Goal: Answer question/provide support

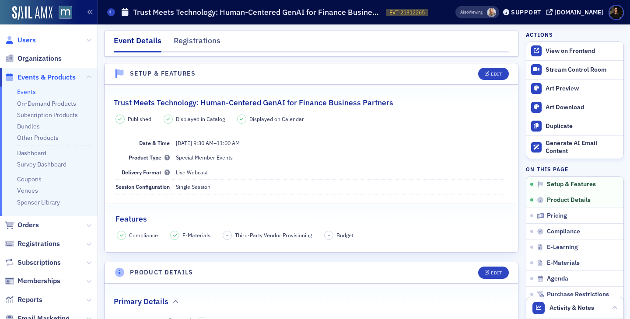
click at [27, 43] on span "Users" at bounding box center [26, 40] width 18 height 10
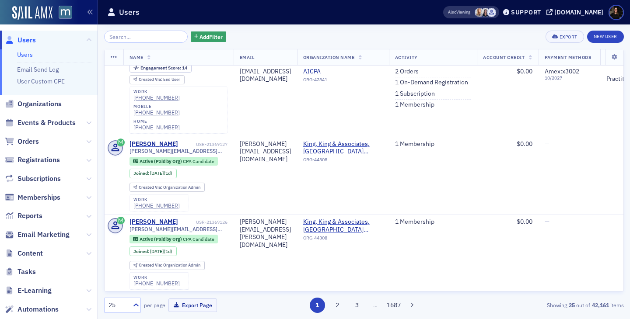
scroll to position [56, 0]
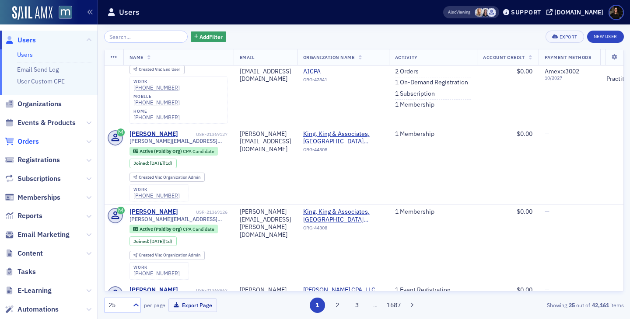
click at [31, 143] on span "Orders" at bounding box center [27, 142] width 21 height 10
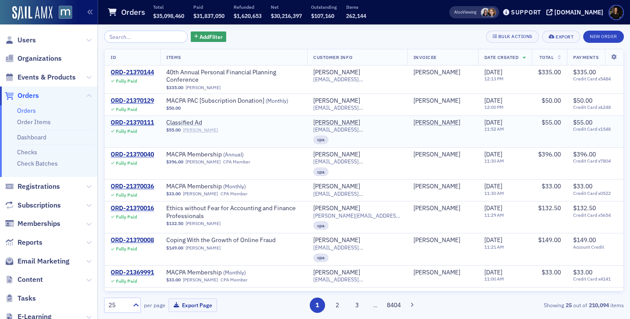
click at [197, 129] on link "Andrea Shorter" at bounding box center [200, 130] width 35 height 6
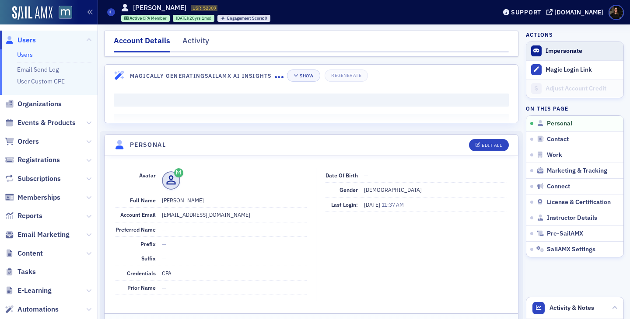
click at [561, 51] on button "Impersonate" at bounding box center [563, 51] width 37 height 8
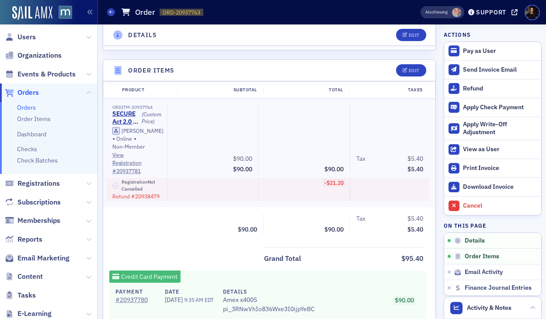
scroll to position [278, 0]
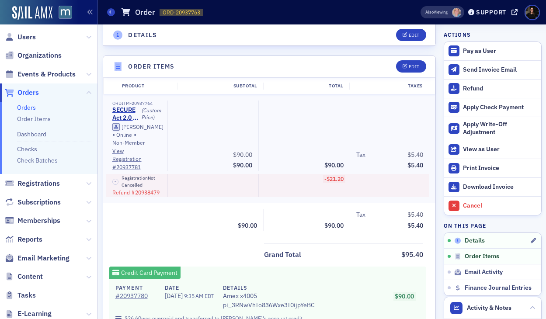
click at [476, 239] on span "Details" at bounding box center [475, 241] width 20 height 8
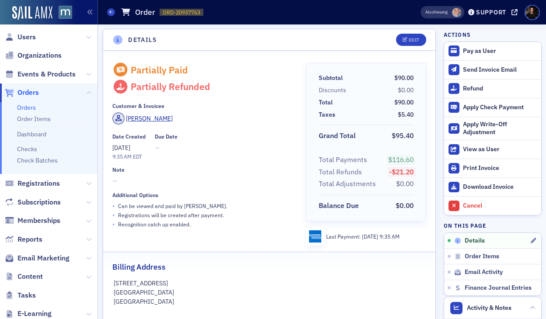
scroll to position [2, 0]
click at [477, 256] on span "Order Items" at bounding box center [482, 257] width 35 height 8
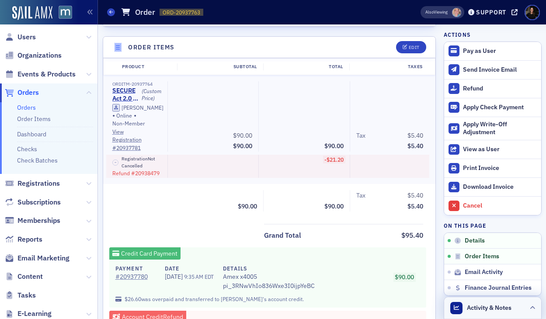
scroll to position [304, 0]
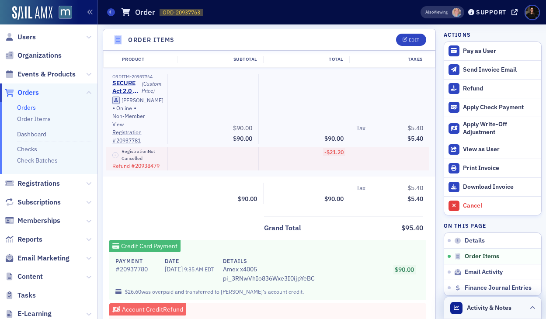
click at [474, 304] on span "Activity & Notes" at bounding box center [489, 307] width 45 height 9
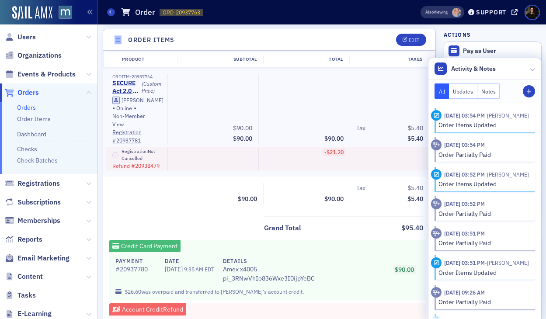
click at [456, 91] on button "Updates" at bounding box center [463, 91] width 28 height 15
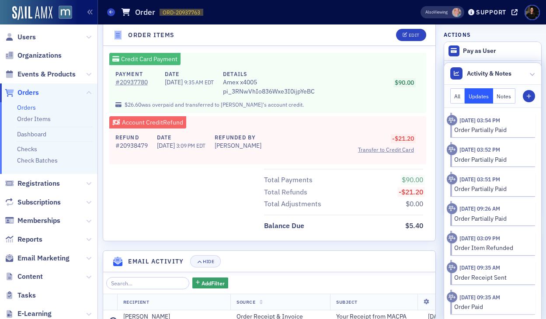
scroll to position [496, 0]
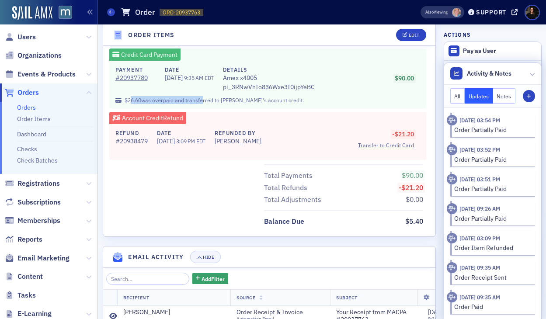
drag, startPoint x: 130, startPoint y: 100, endPoint x: 201, endPoint y: 100, distance: 70.8
click at [201, 100] on p "$26.60 was overpaid and transferred to Gregory Sarfino 's account credit." at bounding box center [267, 102] width 317 height 13
click at [201, 101] on p "$26.60 was overpaid and transferred to Gregory Sarfino 's account credit." at bounding box center [267, 102] width 317 height 13
drag, startPoint x: 177, startPoint y: 100, endPoint x: 308, endPoint y: 101, distance: 131.2
click at [309, 101] on p "$26.60 was overpaid and transferred to Gregory Sarfino 's account credit." at bounding box center [267, 102] width 317 height 13
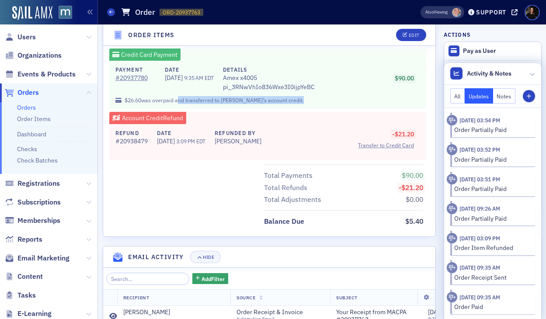
click at [308, 101] on p "$26.60 was overpaid and transferred to Gregory Sarfino 's account credit." at bounding box center [267, 102] width 317 height 13
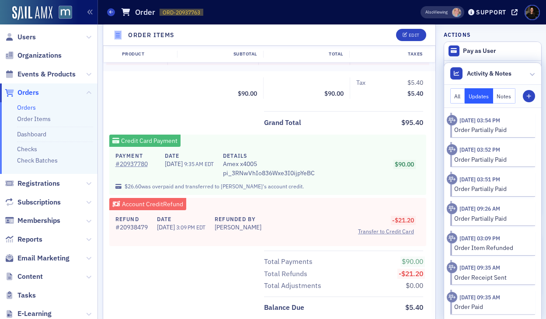
scroll to position [401, 0]
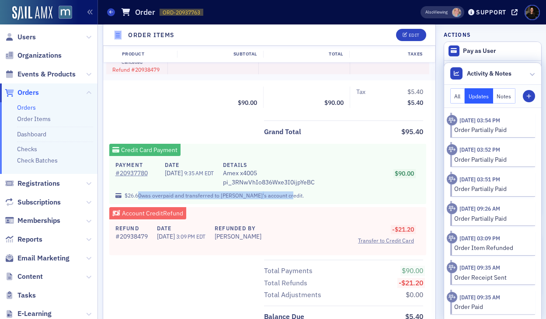
drag, startPoint x: 137, startPoint y: 194, endPoint x: 287, endPoint y: 199, distance: 150.0
click at [288, 199] on p "$26.60 was overpaid and transferred to Gregory Sarfino 's account credit." at bounding box center [267, 198] width 317 height 13
click at [287, 199] on p "$26.60 was overpaid and transferred to Gregory Sarfino 's account credit." at bounding box center [267, 198] width 317 height 13
drag, startPoint x: 126, startPoint y: 193, endPoint x: 313, endPoint y: 195, distance: 186.7
click at [313, 195] on p "$26.60 was overpaid and transferred to Gregory Sarfino 's account credit." at bounding box center [267, 198] width 317 height 13
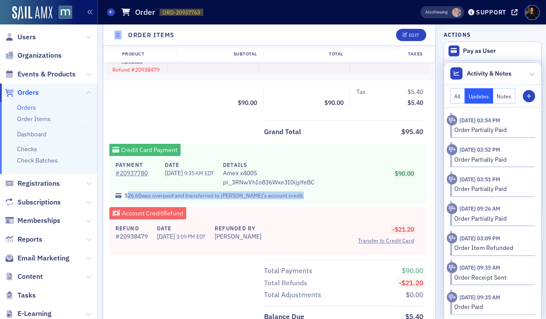
click at [313, 195] on p "$26.60 was overpaid and transferred to Gregory Sarfino 's account credit." at bounding box center [267, 198] width 317 height 13
click at [458, 98] on button "All" at bounding box center [457, 95] width 15 height 15
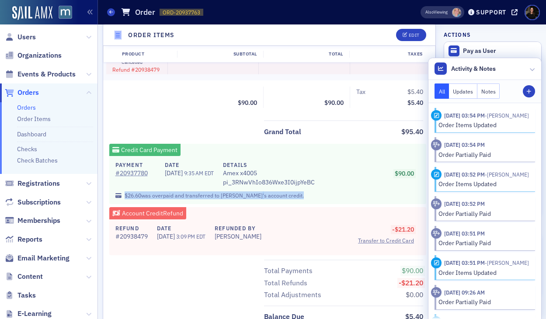
drag, startPoint x: 124, startPoint y: 194, endPoint x: 298, endPoint y: 203, distance: 174.7
click at [298, 203] on p "$26.60 was overpaid and transferred to Gregory Sarfino 's account credit." at bounding box center [267, 198] width 317 height 13
click at [317, 192] on p "$26.60 was overpaid and transferred to Gregory Sarfino 's account credit." at bounding box center [267, 198] width 317 height 13
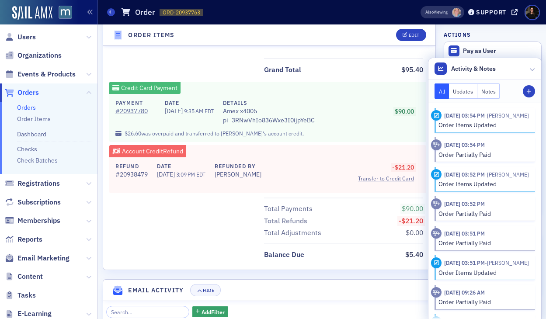
scroll to position [460, 0]
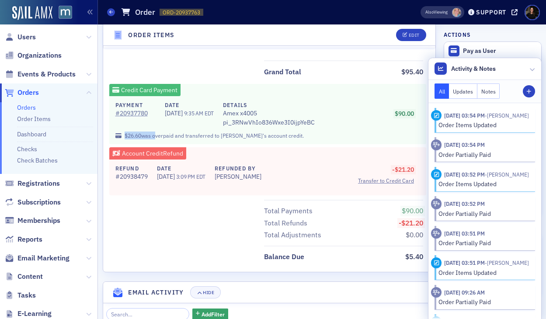
drag, startPoint x: 115, startPoint y: 135, endPoint x: 155, endPoint y: 137, distance: 39.8
click at [155, 137] on p "$26.60 was overpaid and transferred to Gregory Sarfino 's account credit." at bounding box center [267, 138] width 317 height 13
click at [136, 136] on span "$26.60" at bounding box center [133, 135] width 17 height 7
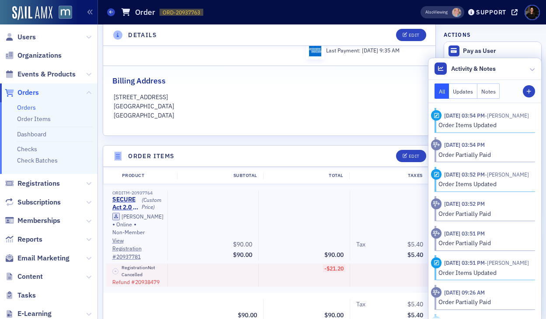
scroll to position [195, 0]
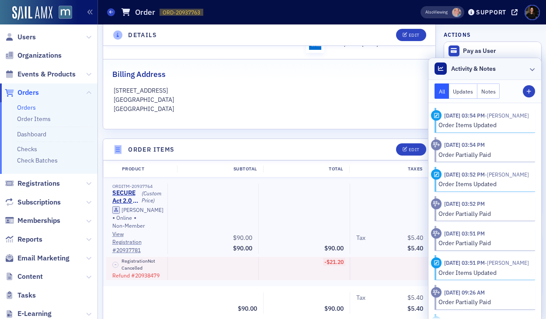
click at [529, 68] on header "Activity & Notes" at bounding box center [485, 69] width 113 height 22
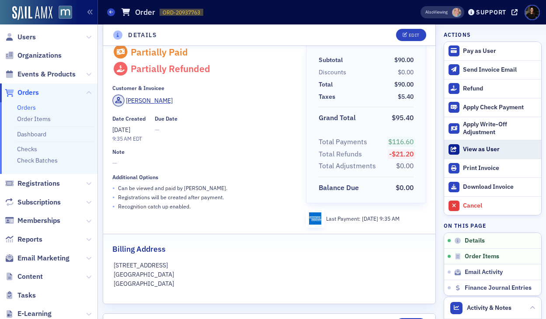
scroll to position [21, 0]
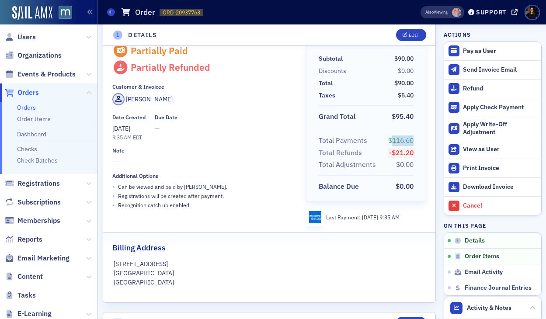
drag, startPoint x: 389, startPoint y: 142, endPoint x: 413, endPoint y: 142, distance: 23.6
click at [413, 142] on span "$116.60" at bounding box center [400, 140] width 25 height 9
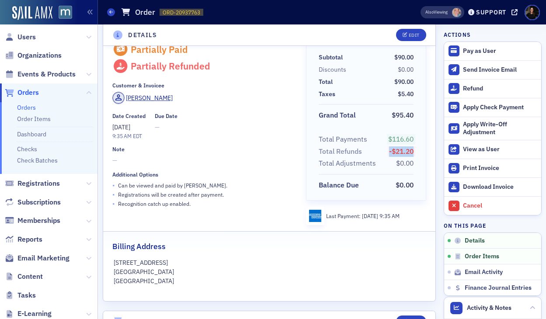
drag, startPoint x: 380, startPoint y: 150, endPoint x: 413, endPoint y: 149, distance: 32.8
click at [413, 149] on span "-$21.20" at bounding box center [396, 151] width 35 height 10
click at [413, 149] on span "-$21.20" at bounding box center [401, 151] width 24 height 9
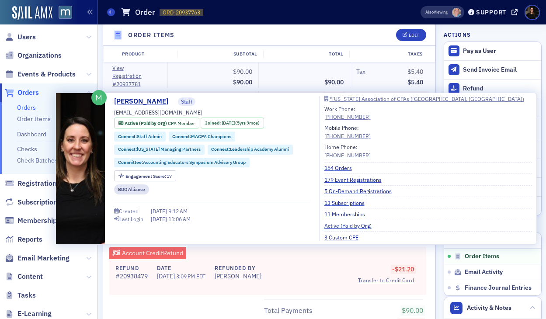
scroll to position [400, 0]
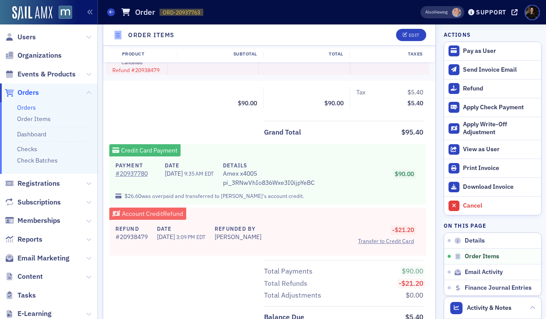
drag, startPoint x: 120, startPoint y: 235, endPoint x: 297, endPoint y: 239, distance: 177.6
click at [295, 239] on div "Refund # 20938479 Date 5/12/2025 3:09 PM EDT Refunded By Lauren McDonough -$21.…" at bounding box center [267, 237] width 317 height 35
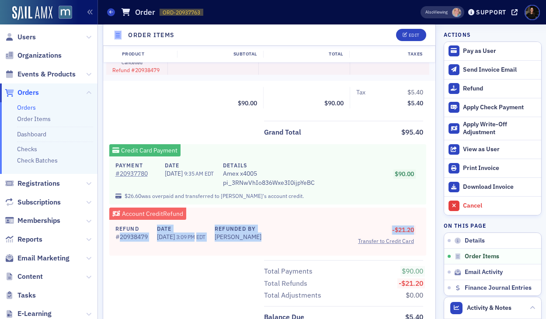
click at [297, 239] on div "-$21.20 Transfer to Credit Card" at bounding box center [342, 235] width 143 height 20
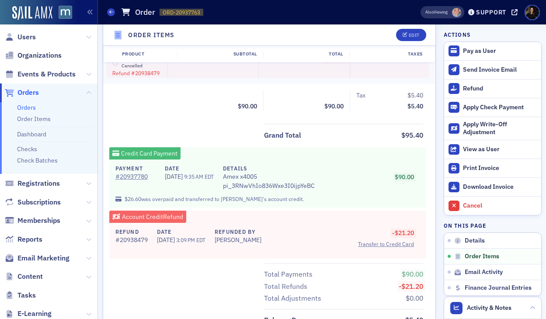
scroll to position [292, 0]
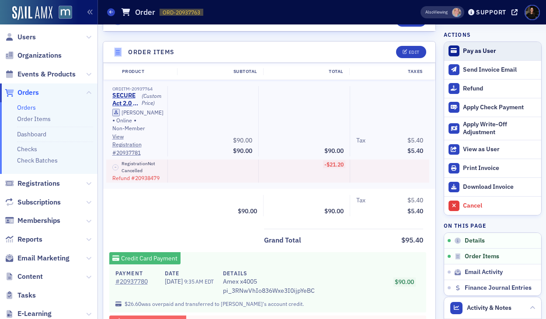
click at [477, 54] on div "Pay as User" at bounding box center [499, 51] width 73 height 8
